Goal: Task Accomplishment & Management: Use online tool/utility

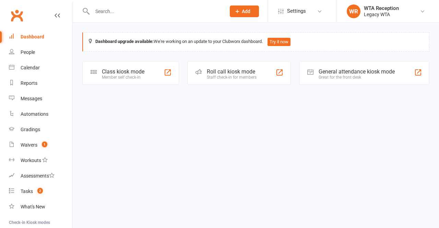
click at [139, 71] on div "Class kiosk mode" at bounding box center [123, 71] width 43 height 7
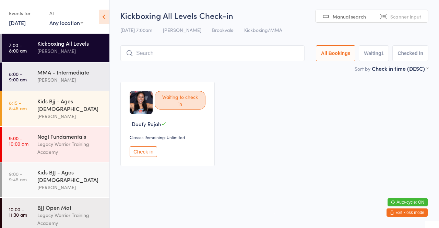
click at [207, 53] on input "search" at bounding box center [212, 53] width 184 height 16
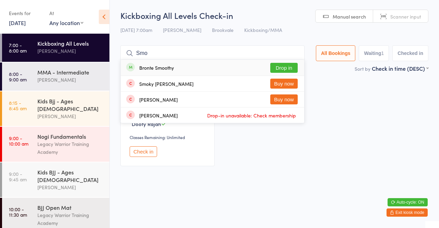
type input "Smo"
click at [285, 67] on button "Drop in" at bounding box center [283, 68] width 27 height 10
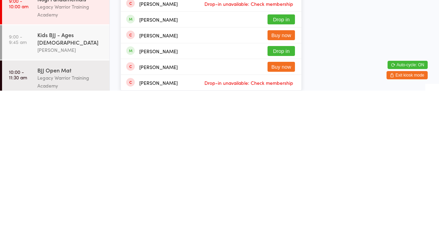
scroll to position [50, 0]
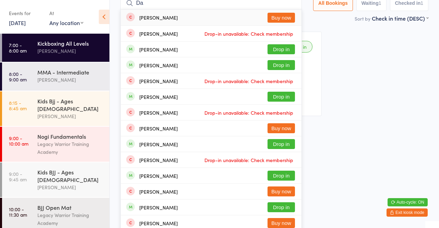
type input "D"
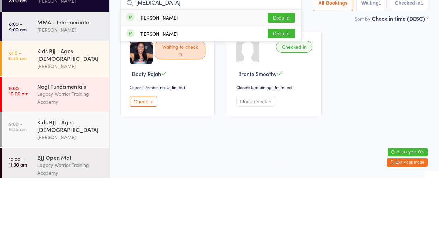
type input "[MEDICAL_DATA]"
click at [286, 84] on button "Drop in" at bounding box center [281, 84] width 27 height 10
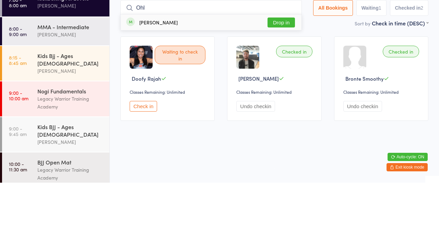
type input "Ohl"
click at [290, 64] on button "Drop in" at bounding box center [281, 68] width 27 height 10
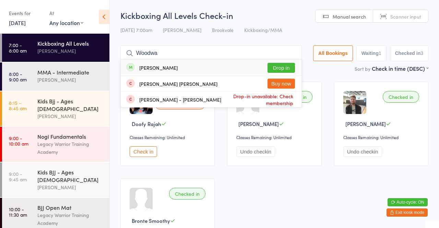
type input "Woodwa"
click at [287, 72] on button "Drop in" at bounding box center [281, 68] width 27 height 10
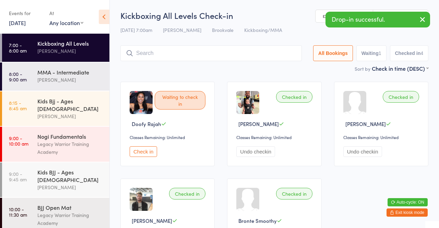
click at [72, 80] on div "[PERSON_NAME]" at bounding box center [70, 80] width 66 height 8
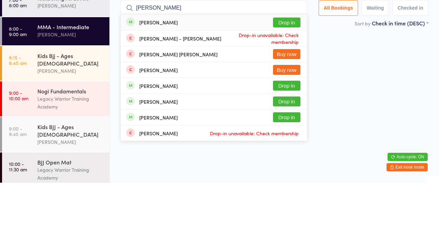
type input "[PERSON_NAME]"
click at [288, 67] on button "Drop in" at bounding box center [286, 68] width 27 height 10
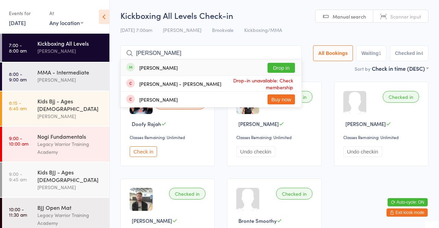
type input "[PERSON_NAME]"
click at [156, 74] on div "[PERSON_NAME] Drop in" at bounding box center [211, 68] width 181 height 16
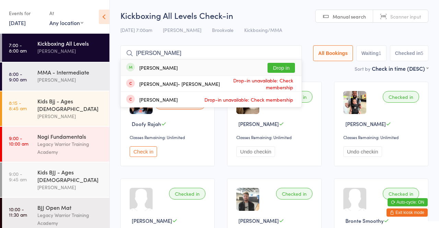
type input "[PERSON_NAME]"
click at [286, 70] on button "Drop in" at bounding box center [281, 68] width 27 height 10
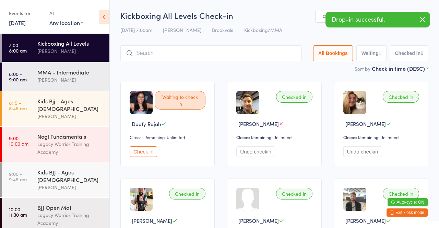
click at [57, 74] on div "MMA - Intermediate" at bounding box center [70, 72] width 66 height 8
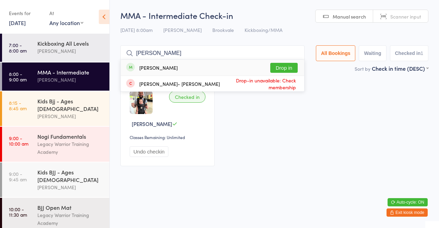
type input "[PERSON_NAME]"
click at [286, 71] on button "Drop in" at bounding box center [283, 68] width 27 height 10
